Goal: Task Accomplishment & Management: Manage account settings

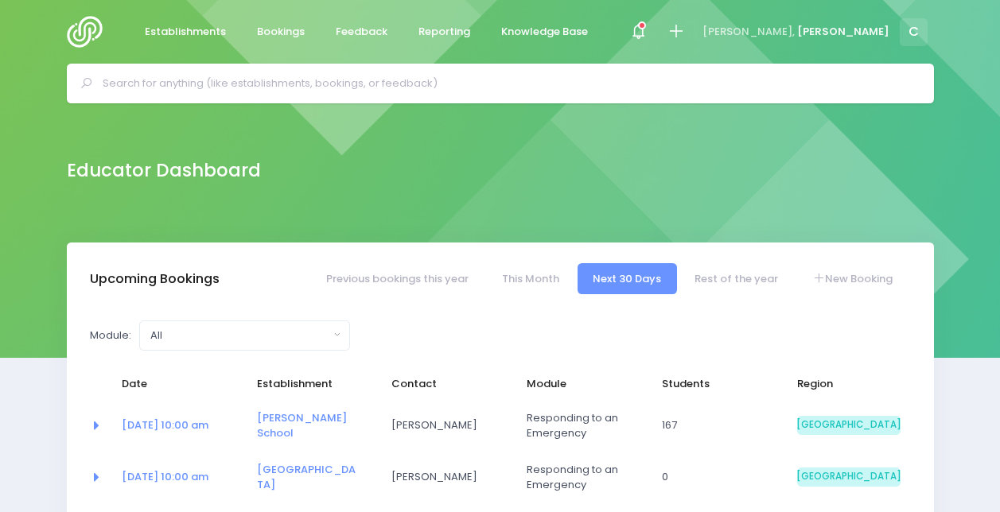
select select "5"
click at [647, 28] on icon at bounding box center [638, 31] width 18 height 18
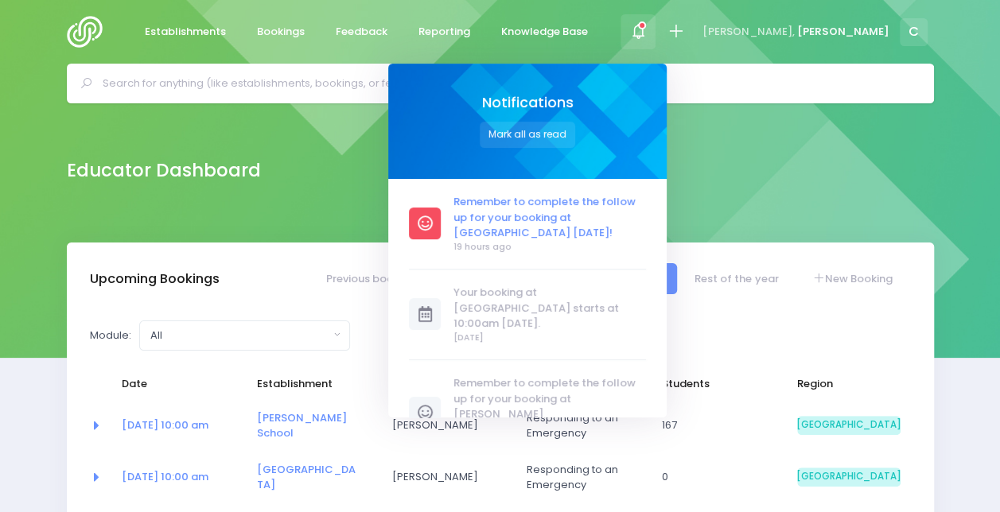
click at [627, 235] on span "Remember to complete the follow up for your booking at [GEOGRAPHIC_DATA] [DATE]!" at bounding box center [549, 217] width 192 height 47
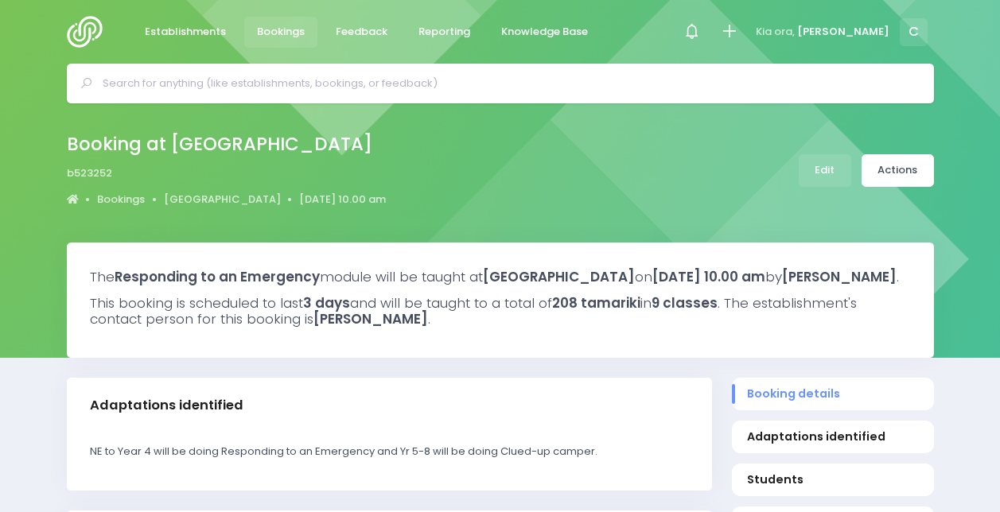
select select "5"
click at [905, 174] on link "Actions" at bounding box center [897, 170] width 72 height 33
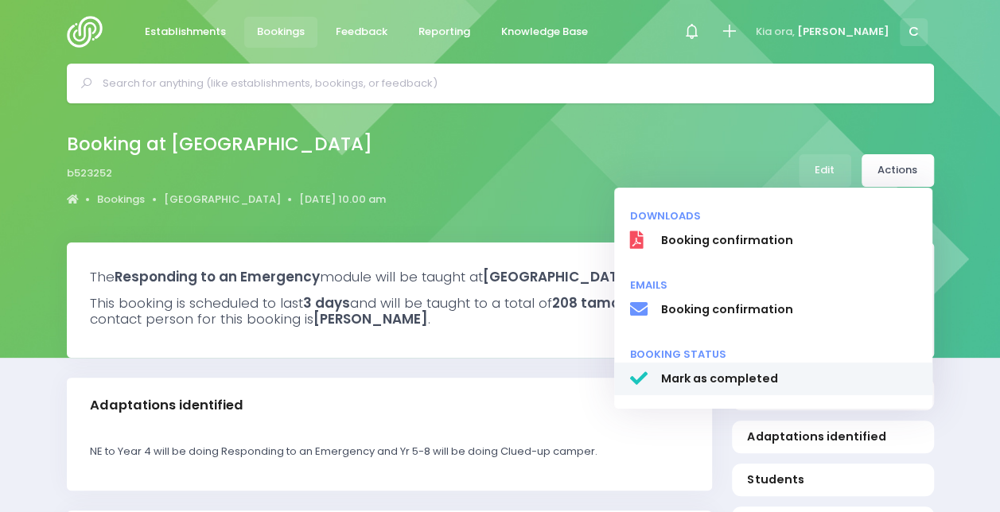
click at [713, 382] on span "Mark as completed" at bounding box center [788, 379] width 256 height 17
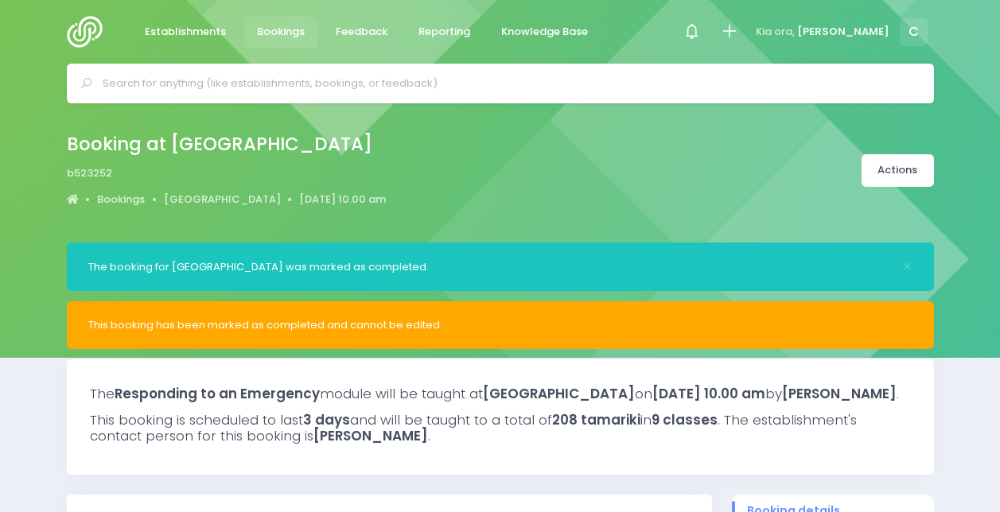
select select "5"
